Goal: Task Accomplishment & Management: Use online tool/utility

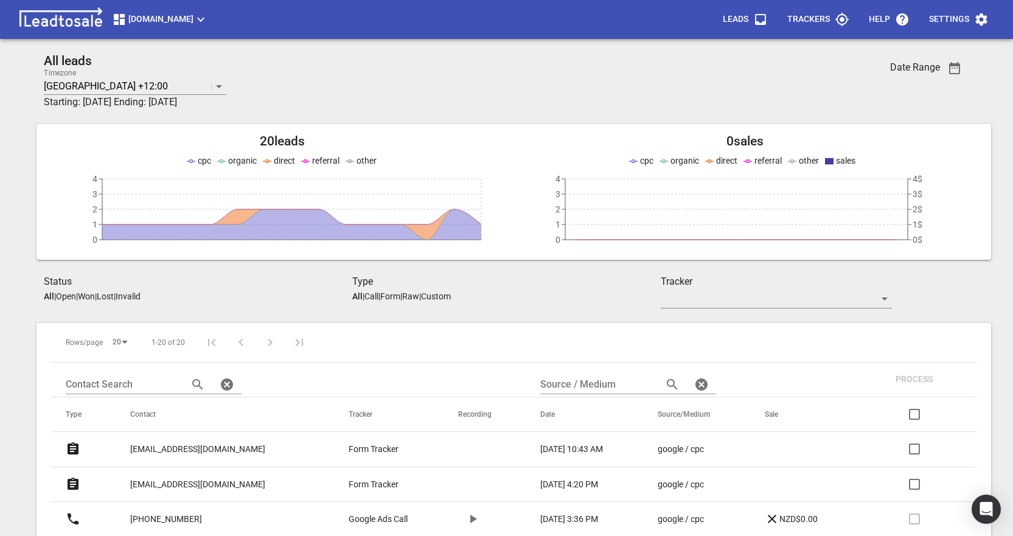
scroll to position [122, 0]
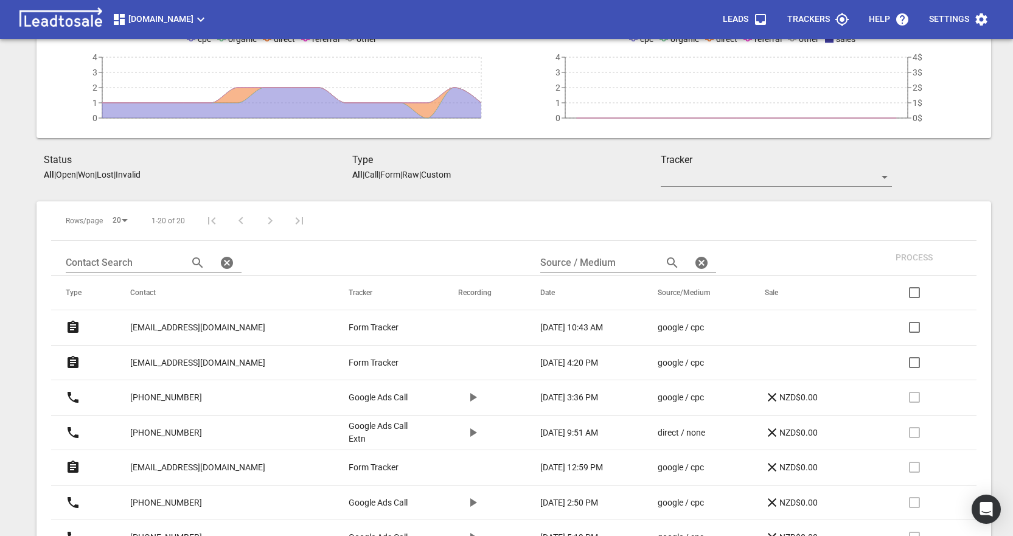
drag, startPoint x: 0, startPoint y: 0, endPoint x: 158, endPoint y: 325, distance: 361.6
click at [158, 325] on p "[EMAIL_ADDRESS][DOMAIN_NAME]" at bounding box center [197, 327] width 135 height 13
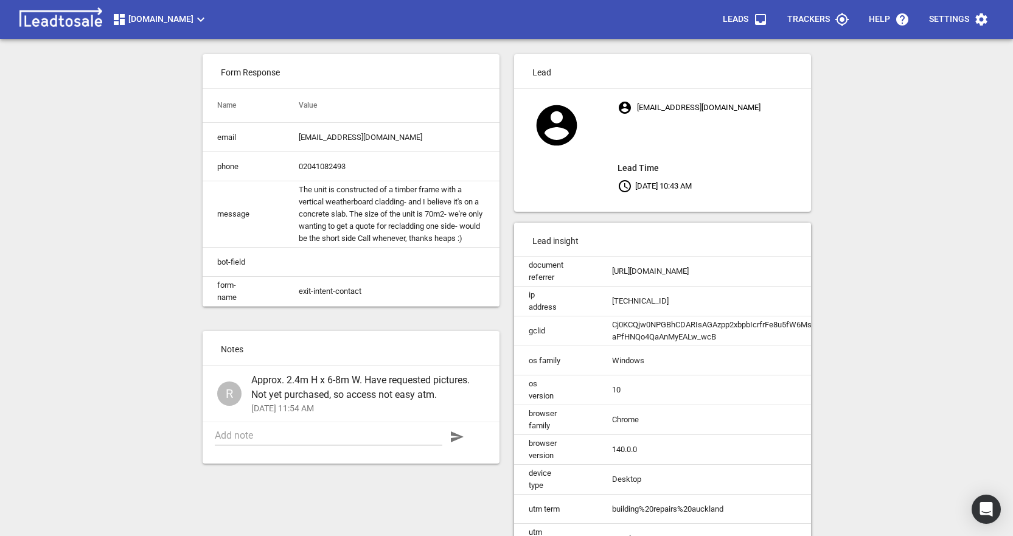
scroll to position [61, 0]
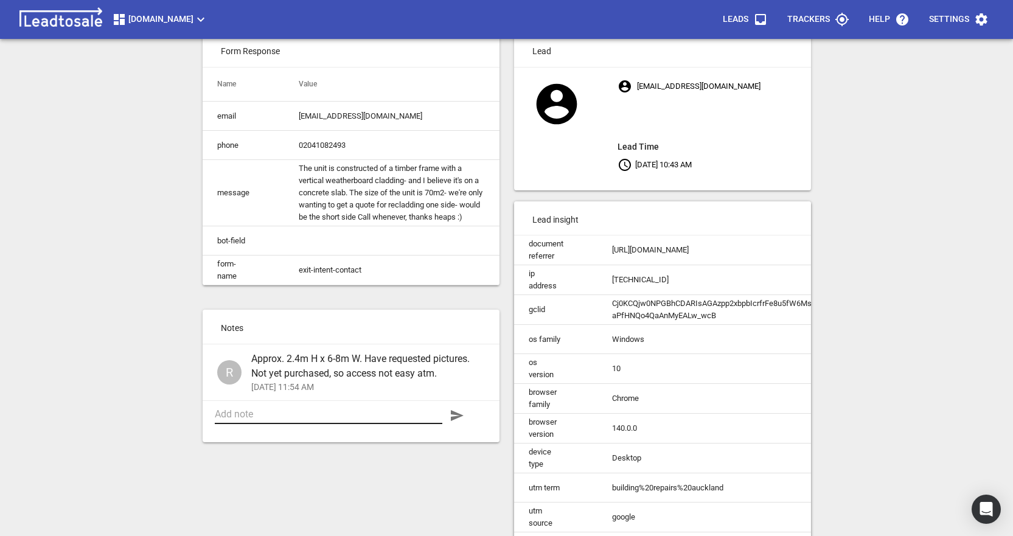
click at [342, 424] on div at bounding box center [329, 414] width 228 height 19
click at [330, 420] on textarea at bounding box center [329, 414] width 228 height 12
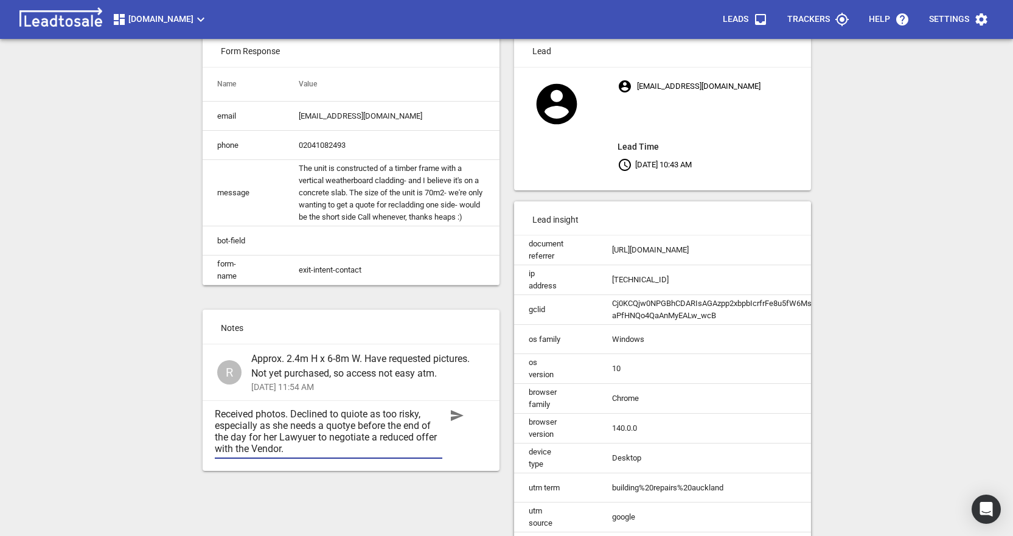
click at [305, 454] on textarea "Received photos. Declined to quiote as too risky, especially as she needs a quo…" at bounding box center [329, 431] width 228 height 46
click at [355, 435] on textarea "Received photos. Declined to quiote as too risky, especially as she needs a quo…" at bounding box center [329, 431] width 228 height 46
click at [351, 446] on textarea "Received photos. Declined to quote as too risky, especially as she needs a quot…" at bounding box center [329, 431] width 228 height 46
type textarea "Received photos. Declined to quote as too risky, especially as she needs a quot…"
click at [456, 423] on icon "button" at bounding box center [457, 415] width 15 height 15
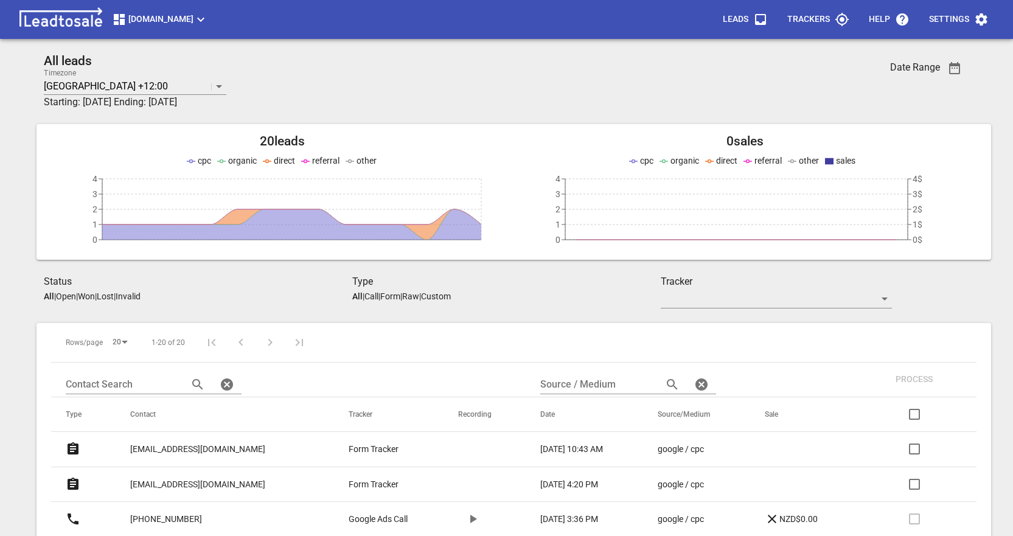
scroll to position [122, 0]
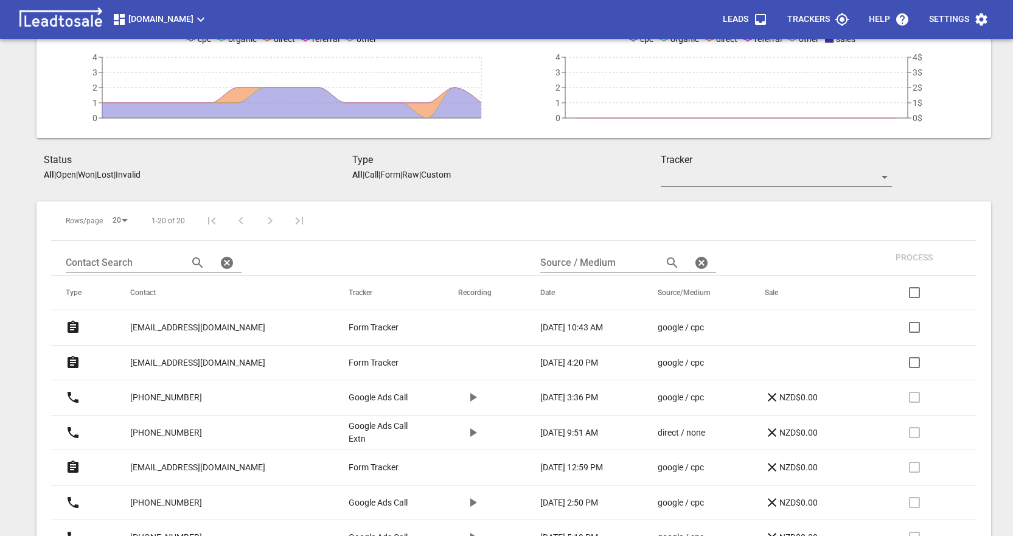
click at [912, 294] on input "checkbox" at bounding box center [914, 292] width 29 height 29
checkbox input "true"
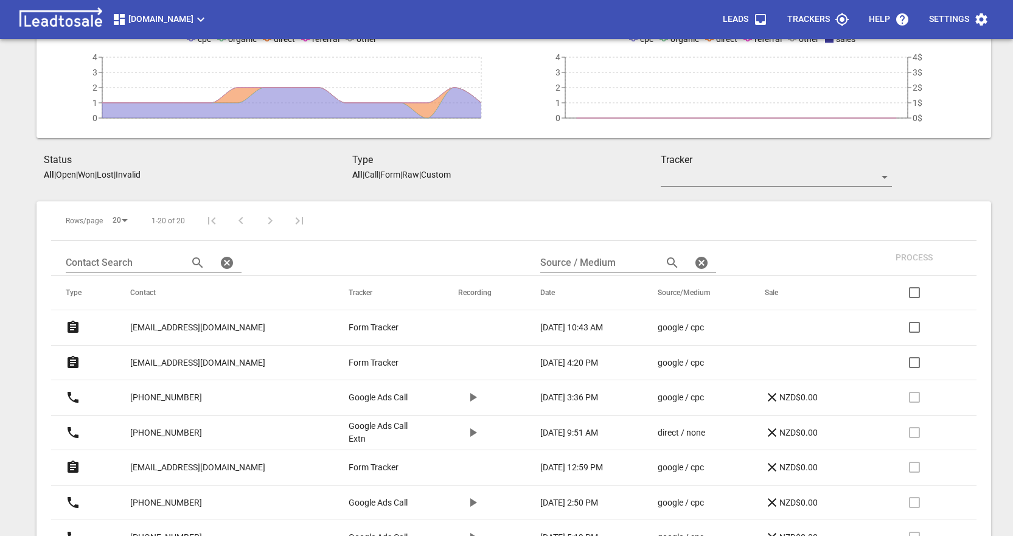
checkbox input "true"
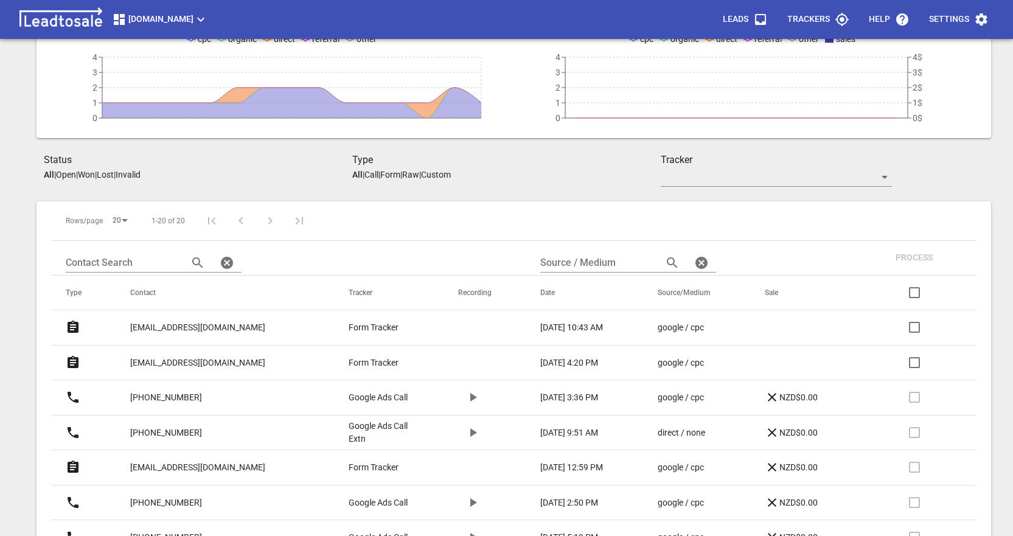
checkbox input "true"
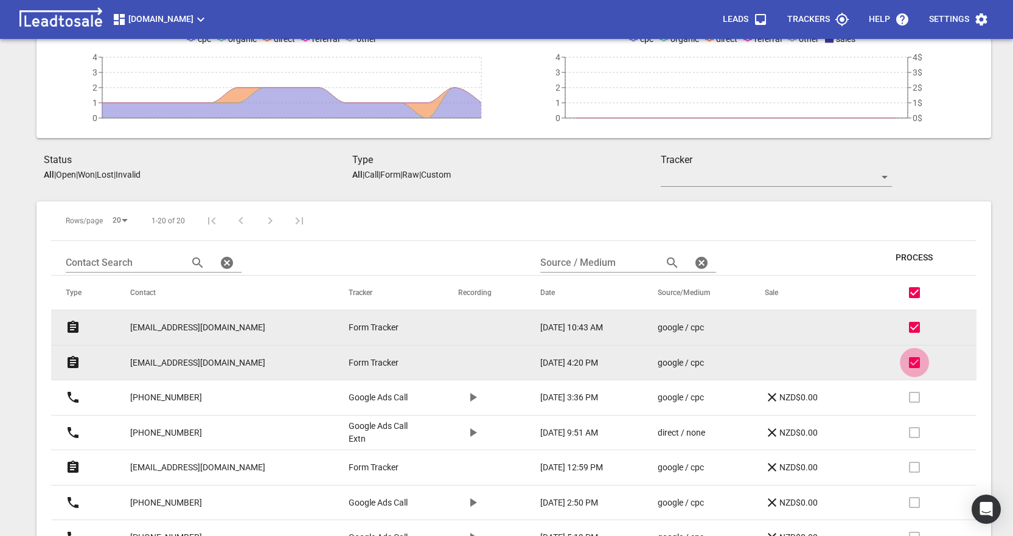
click at [917, 363] on input "checkbox" at bounding box center [914, 362] width 29 height 29
checkbox input "false"
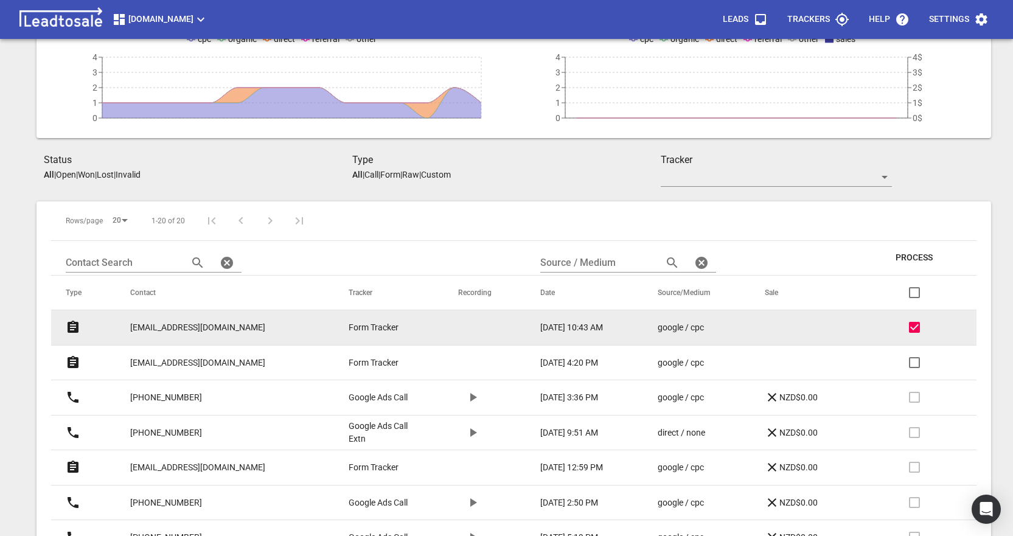
click at [914, 256] on span "Process" at bounding box center [913, 258] width 37 height 12
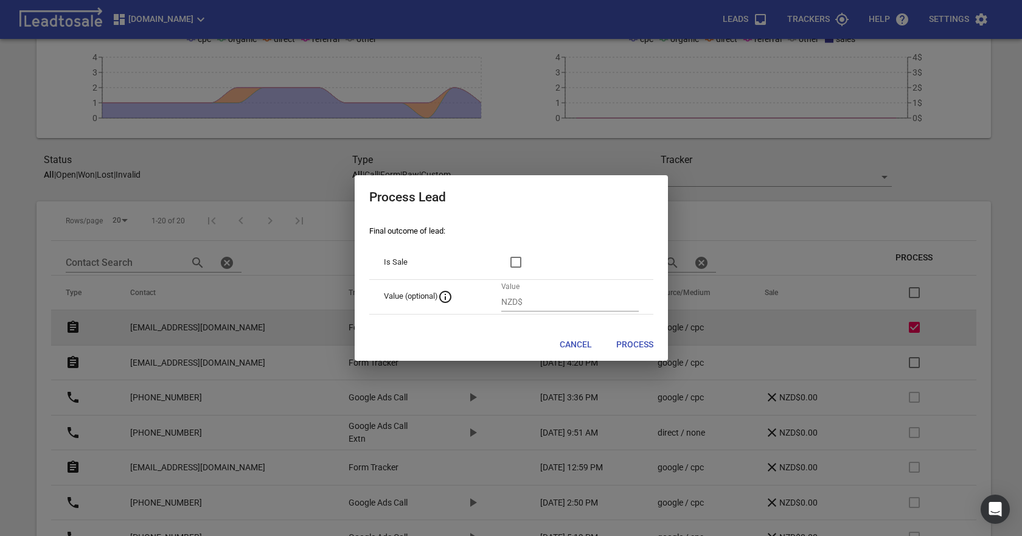
click at [642, 344] on span "Process" at bounding box center [634, 345] width 37 height 12
checkbox input "false"
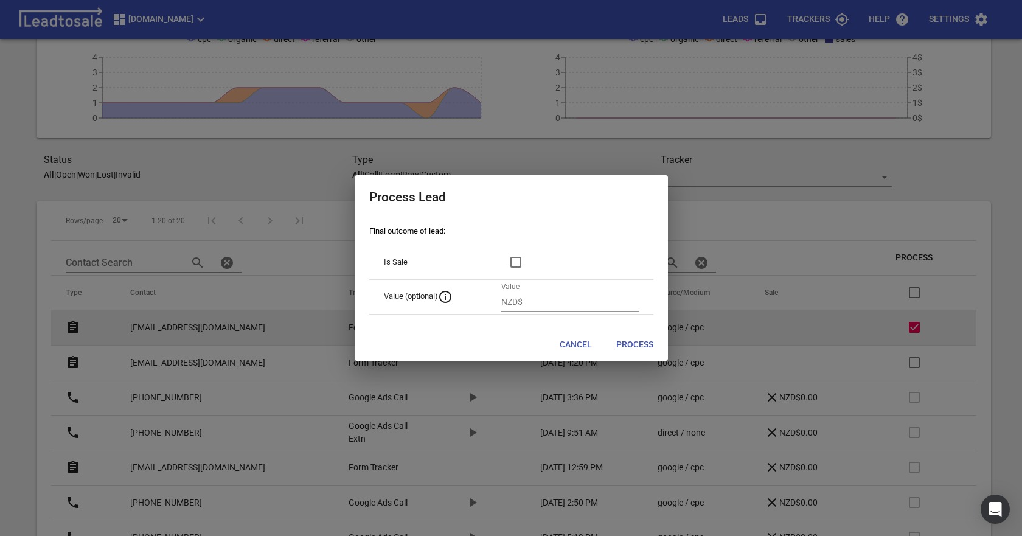
checkbox input "false"
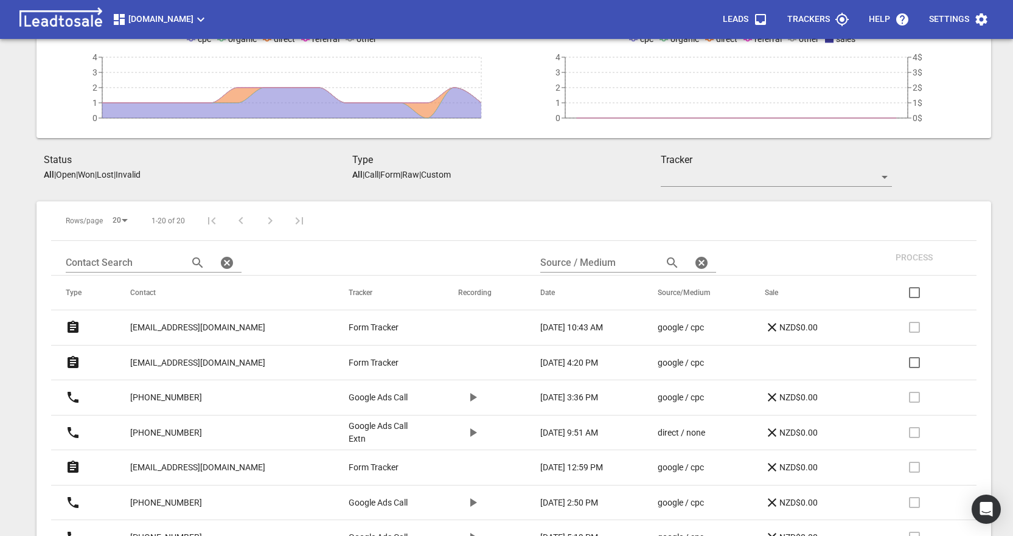
click at [247, 179] on div "Status All | Open | Won | Lost | Invalid" at bounding box center [198, 167] width 308 height 29
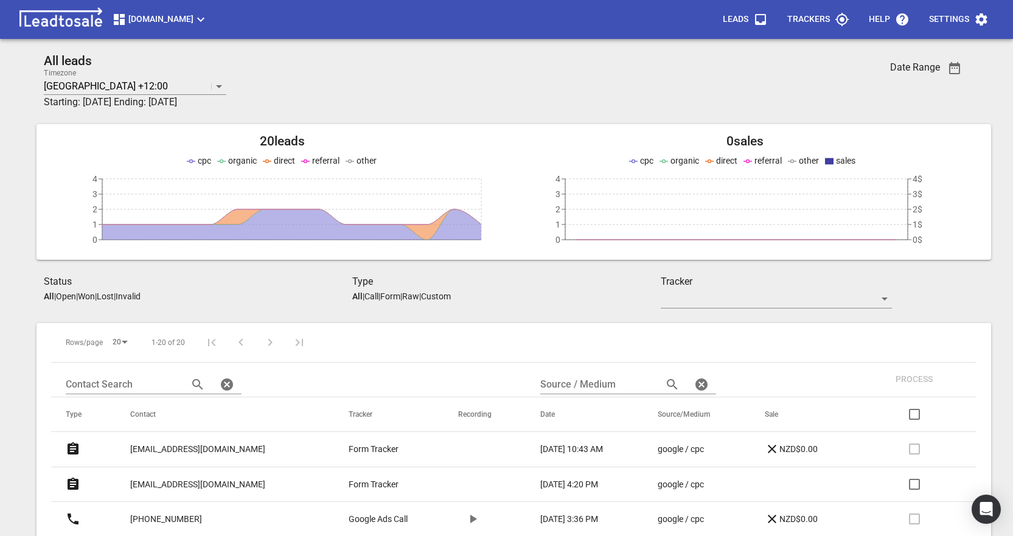
scroll to position [122, 0]
